Goal: Communication & Community: Share content

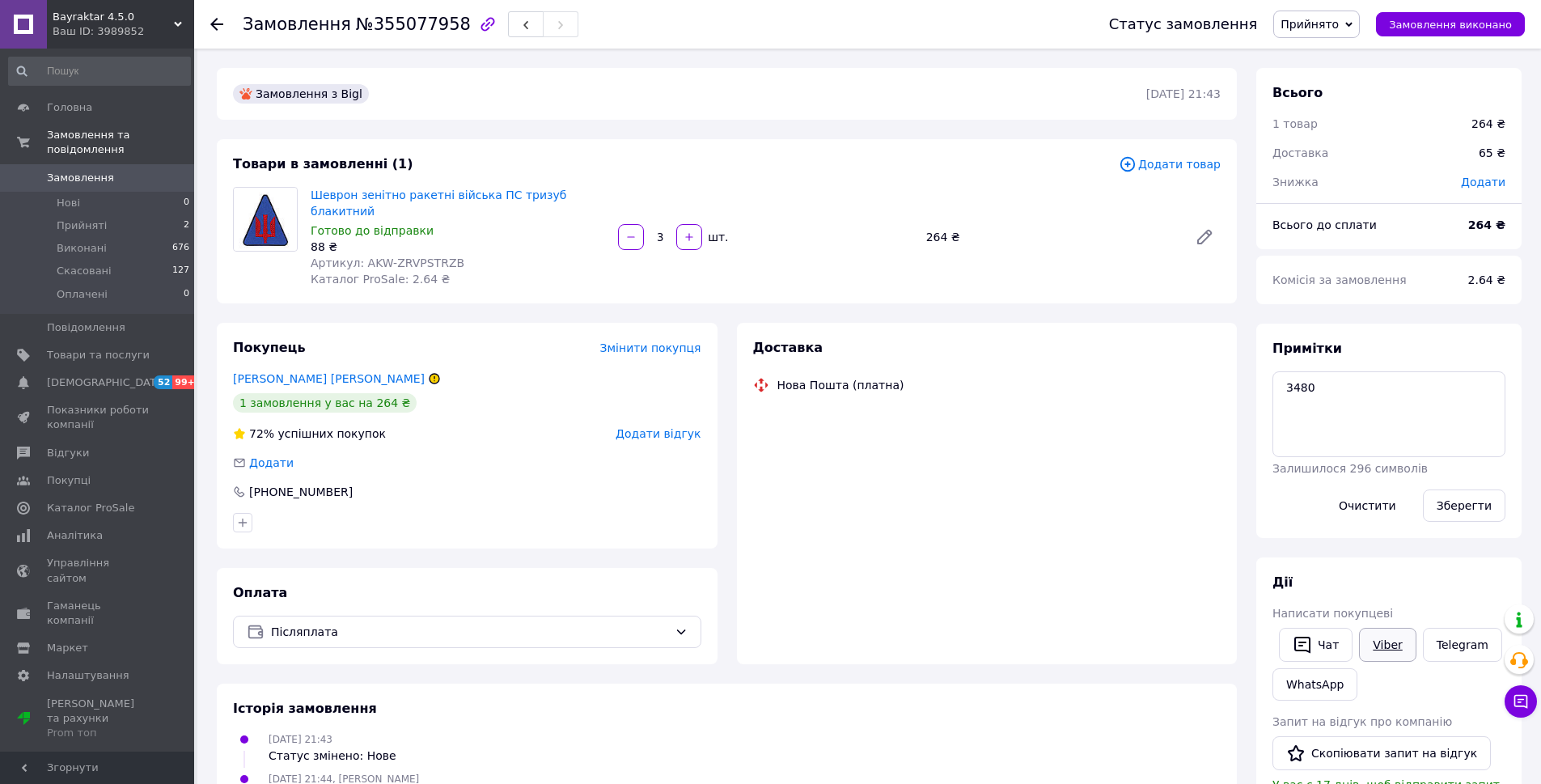
click at [1396, 650] on link "Viber" at bounding box center [1387, 644] width 56 height 34
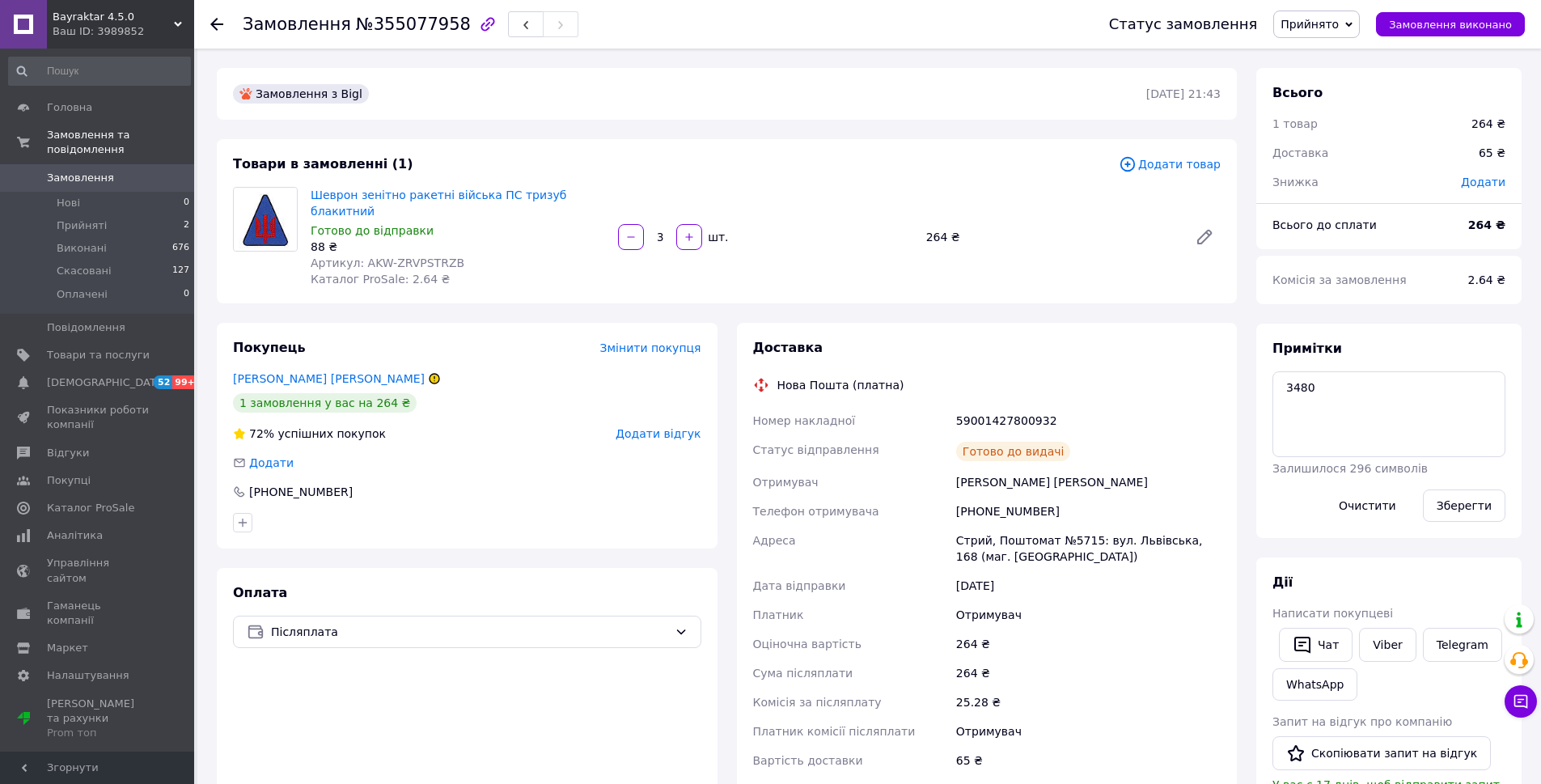
click at [988, 406] on div "59001427800932" at bounding box center [1088, 421] width 271 height 29
copy div "59001427800932"
click at [1473, 647] on link "Telegram" at bounding box center [1462, 644] width 79 height 34
click at [999, 407] on div "59001427800932" at bounding box center [1088, 421] width 271 height 29
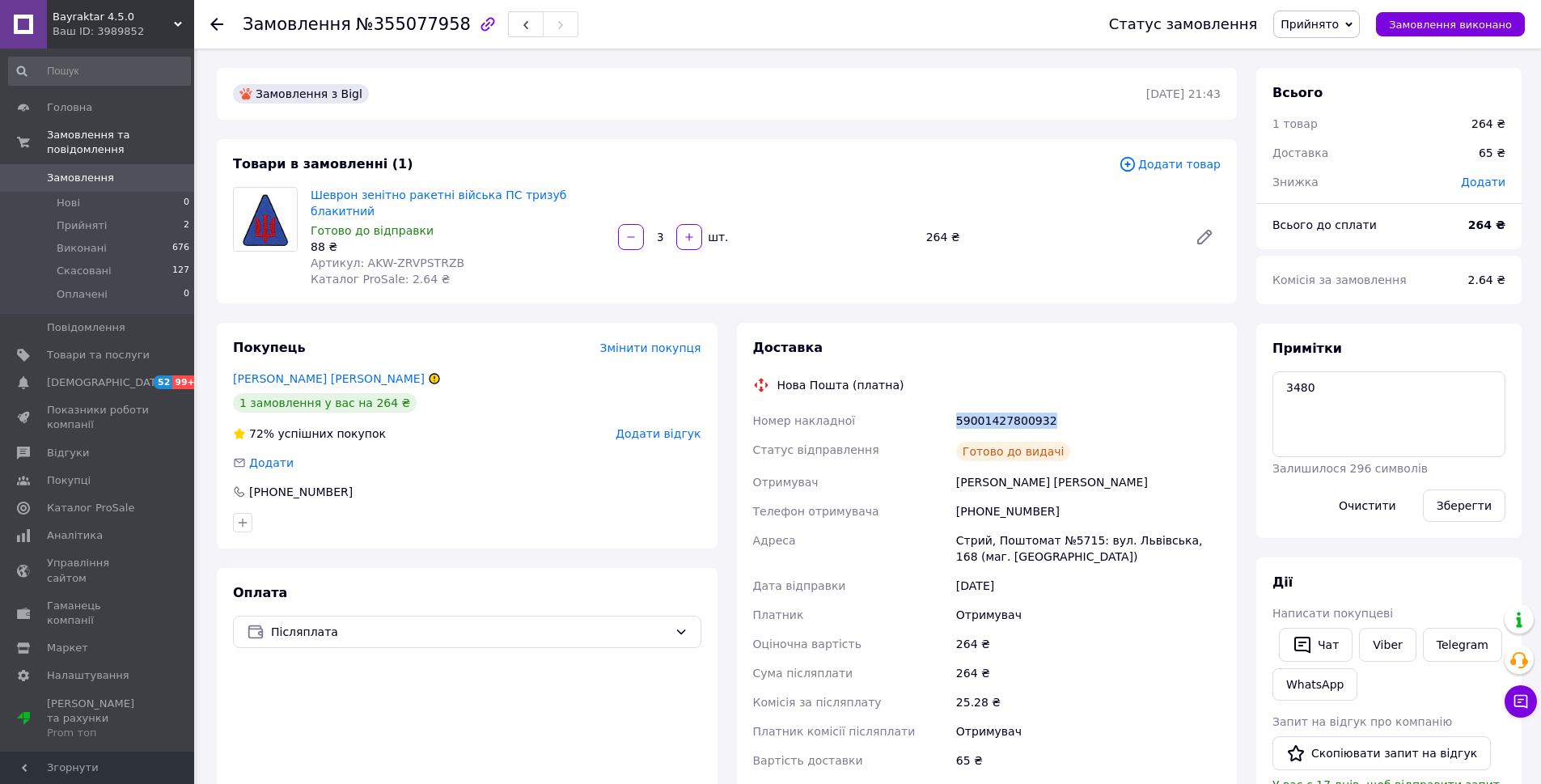
click at [999, 407] on div "59001427800932" at bounding box center [1088, 421] width 271 height 29
copy div "59001427800932"
click at [433, 197] on link "Шеврон зенітно ракетні війська ПС тризуб блакитний" at bounding box center [438, 203] width 255 height 29
click at [1447, 650] on link "Telegram" at bounding box center [1462, 644] width 79 height 34
